Goal: Subscribe to service/newsletter

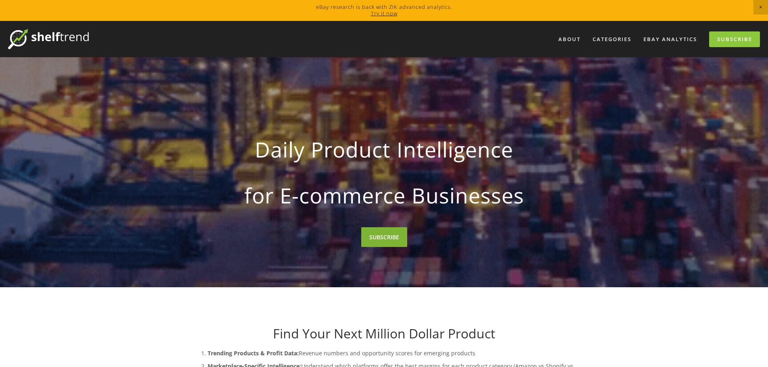
click at [399, 239] on link "SUBSCRIBE" at bounding box center [384, 237] width 46 height 20
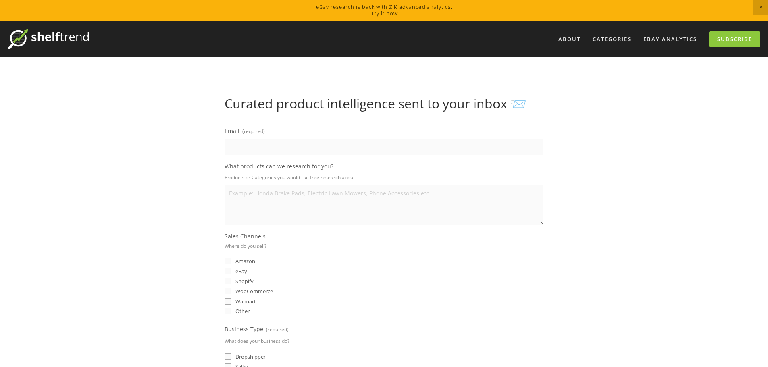
click at [253, 147] on input "Email (required)" at bounding box center [384, 147] width 319 height 17
type input "fahim.rayadvertising@gmail.com"
click at [254, 209] on textarea "What products can we research for you?" at bounding box center [384, 205] width 319 height 40
type textarea "all category"
click at [229, 272] on input "eBay" at bounding box center [228, 271] width 6 height 6
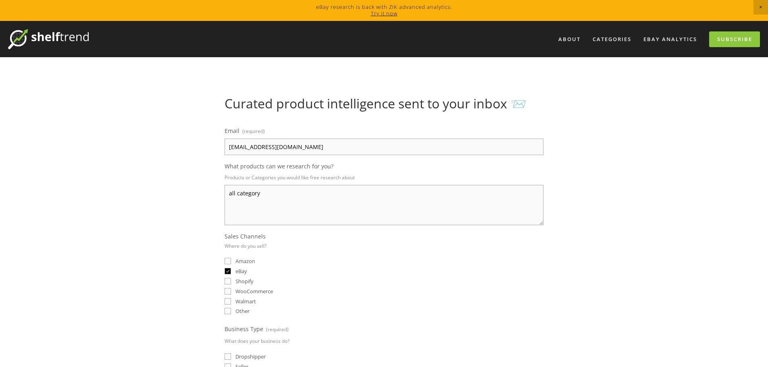
checkbox input "true"
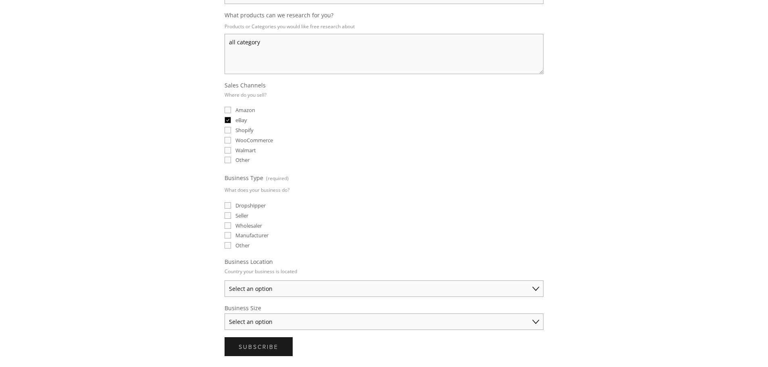
scroll to position [161, 0]
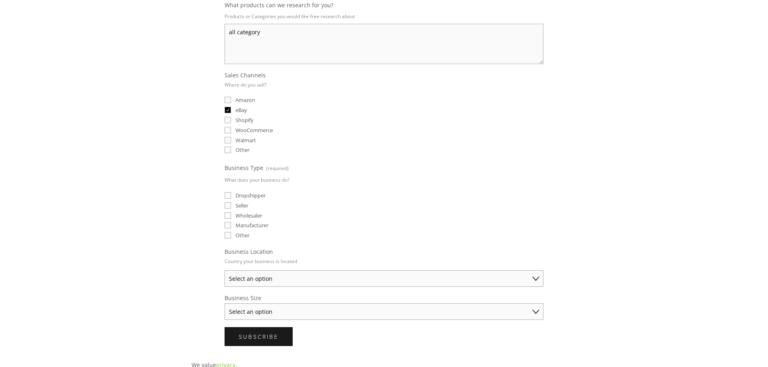
click at [228, 199] on label "Dropshipper" at bounding box center [245, 195] width 41 height 7
click at [228, 199] on input "Dropshipper" at bounding box center [228, 195] width 6 height 6
checkbox input "true"
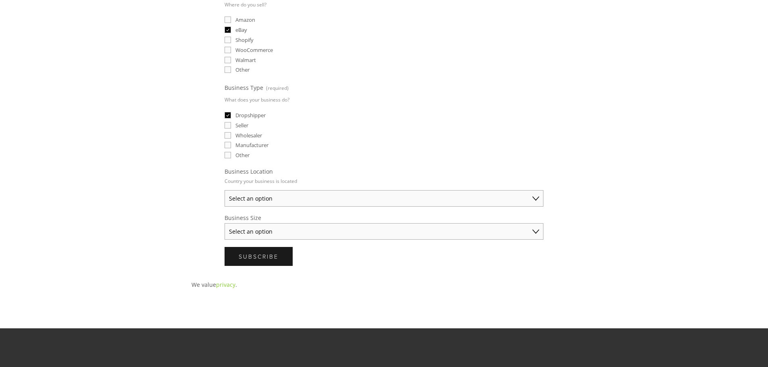
scroll to position [242, 0]
click at [256, 196] on select "Select an option Australia United States United Kingdom China Japan Germany Can…" at bounding box center [384, 198] width 319 height 17
select select "United States"
click at [225, 190] on select "Select an option Australia United States United Kingdom China Japan Germany Can…" at bounding box center [384, 198] width 319 height 17
click at [264, 229] on select "Select an option Solo Merchant (under $50K annual sales) Small Business ($50K -…" at bounding box center [384, 231] width 319 height 17
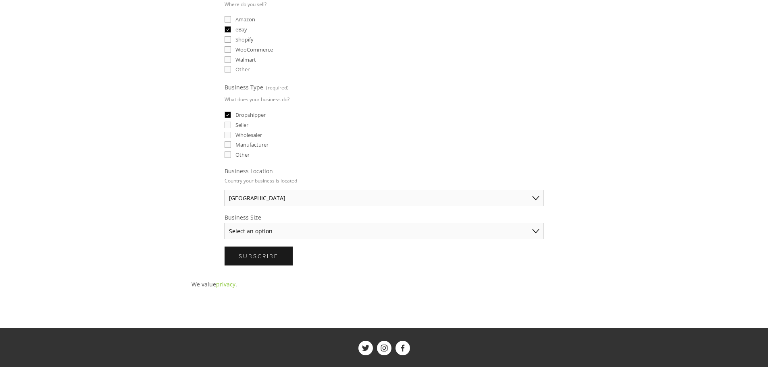
select select "Small Business ($50K - $250K annual sales)"
click at [225, 223] on select "Select an option Solo Merchant (under $50K annual sales) Small Business ($50K -…" at bounding box center [384, 231] width 319 height 17
click at [271, 261] on button "Subscribe Subscribe" at bounding box center [259, 256] width 68 height 19
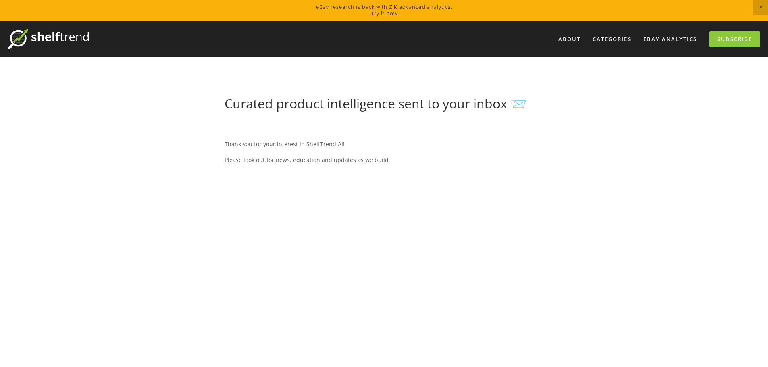
click at [521, 108] on h1 "Curated product intelligence sent to your inbox 📨" at bounding box center [384, 103] width 319 height 15
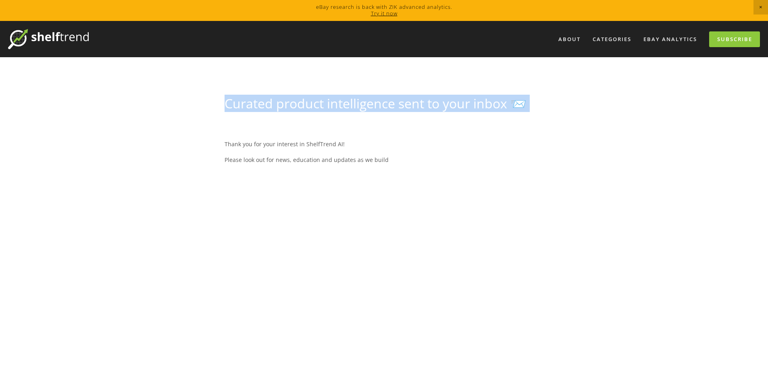
click at [521, 108] on h1 "Curated product intelligence sent to your inbox 📨" at bounding box center [384, 103] width 319 height 15
click at [650, 40] on link "eBay Analytics" at bounding box center [670, 39] width 64 height 13
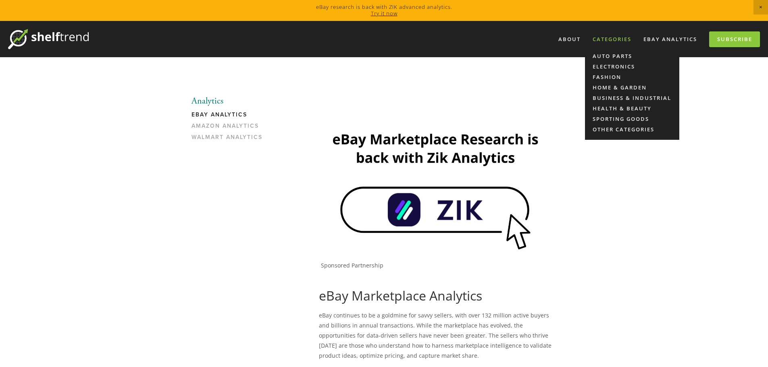
click at [621, 36] on div "Categories" at bounding box center [612, 39] width 49 height 13
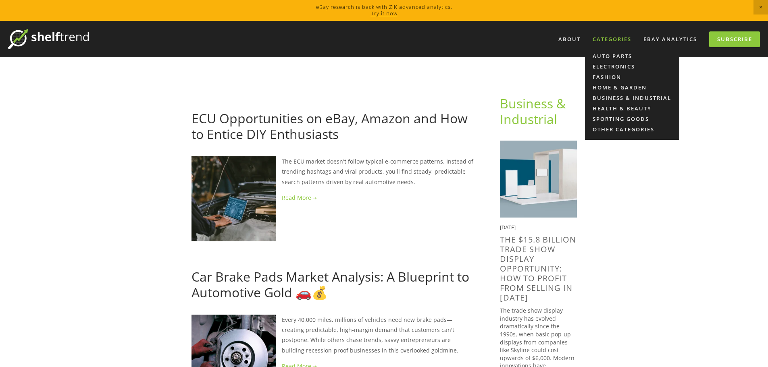
click at [602, 37] on div "Categories" at bounding box center [612, 39] width 49 height 13
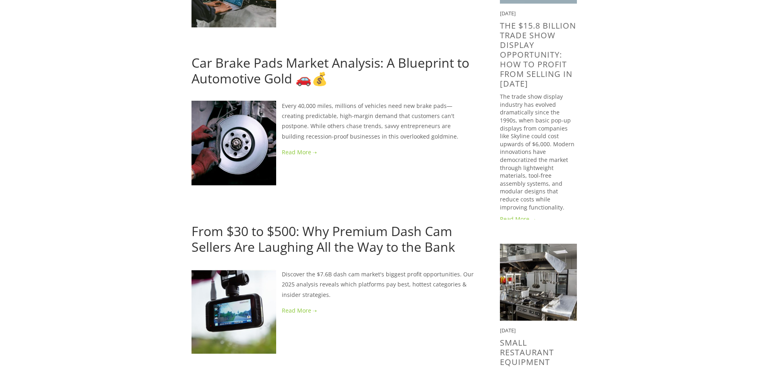
scroll to position [242, 0]
